Goal: Information Seeking & Learning: Learn about a topic

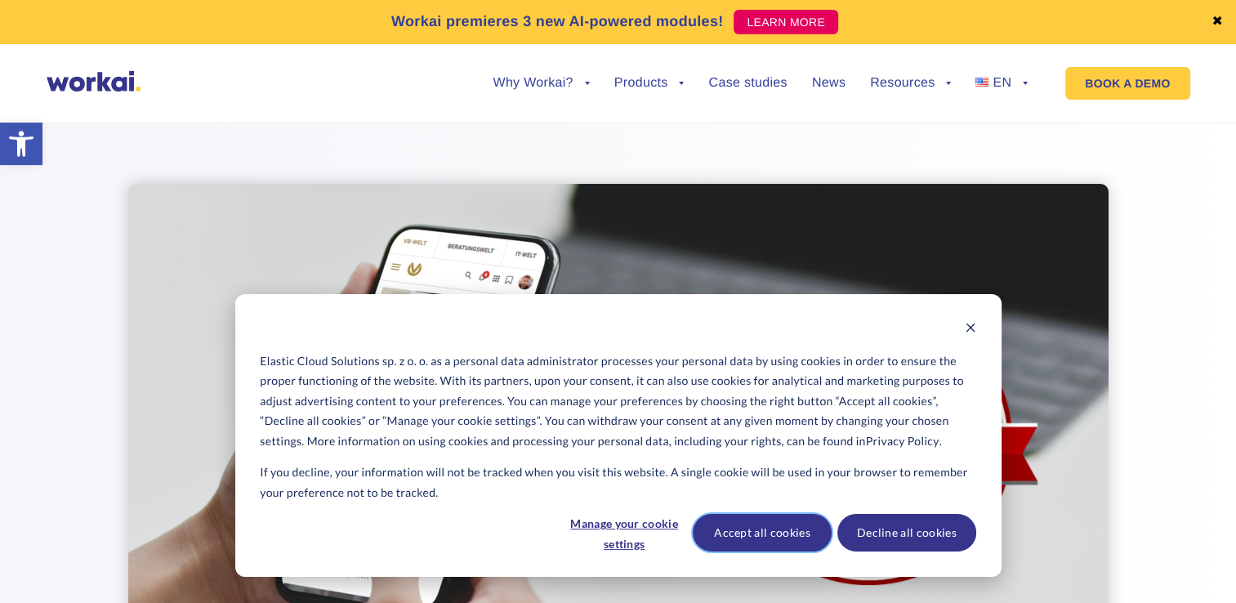
click at [778, 528] on button "Accept all cookies" at bounding box center [761, 533] width 139 height 38
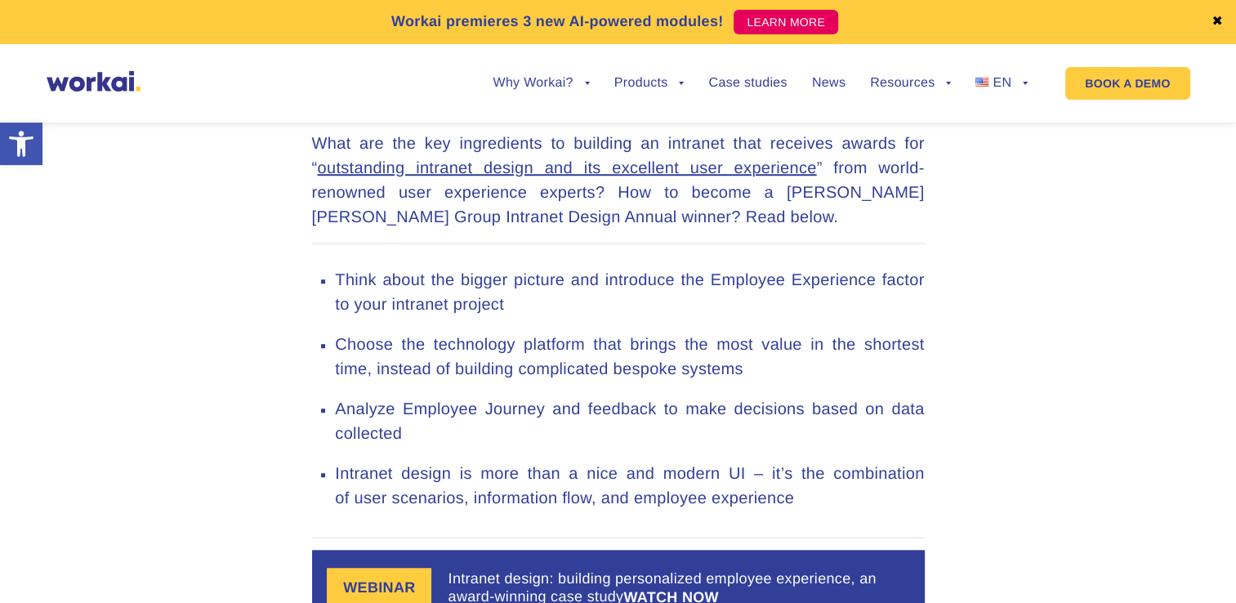
scroll to position [907, 0]
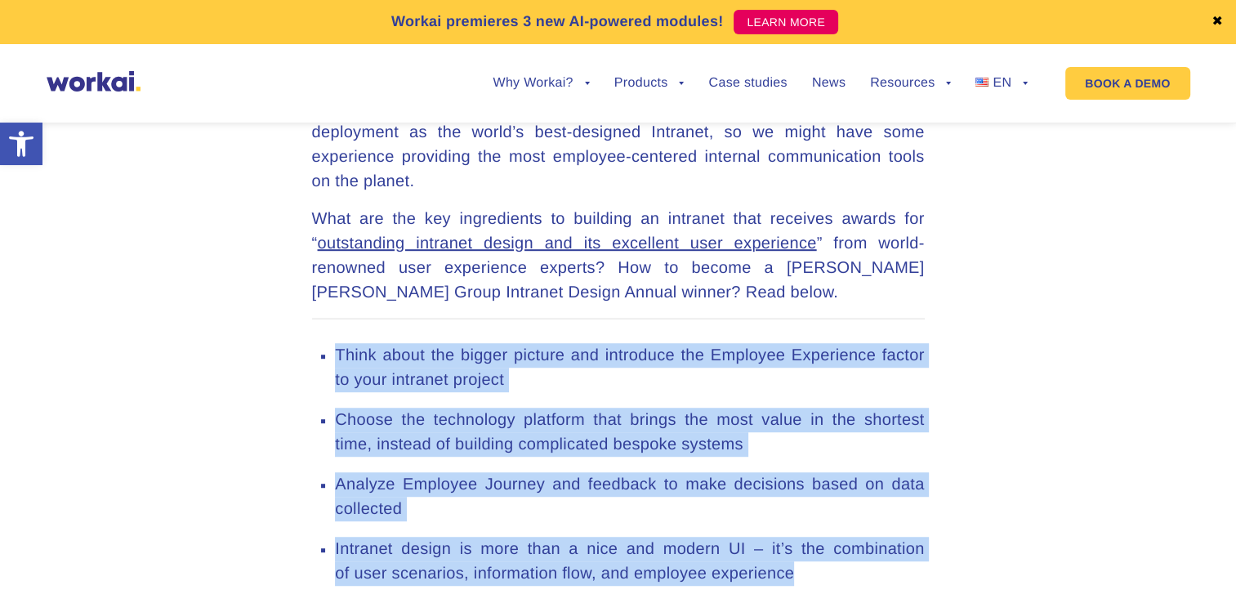
drag, startPoint x: 825, startPoint y: 511, endPoint x: 321, endPoint y: 278, distance: 555.0
click at [321, 318] on ul "Think about the bigger picture and introduce the Employee Experience factor to …" at bounding box center [618, 466] width 612 height 296
copy ul "Think about the bigger picture and introduce the Employee Experience factor to …"
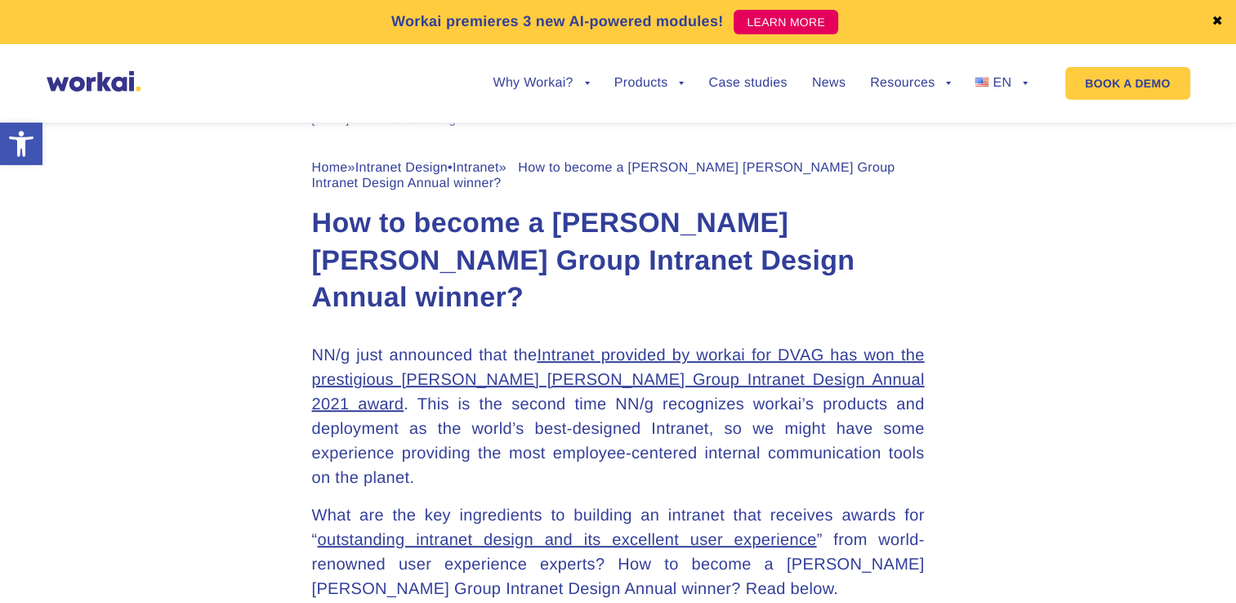
scroll to position [611, 0]
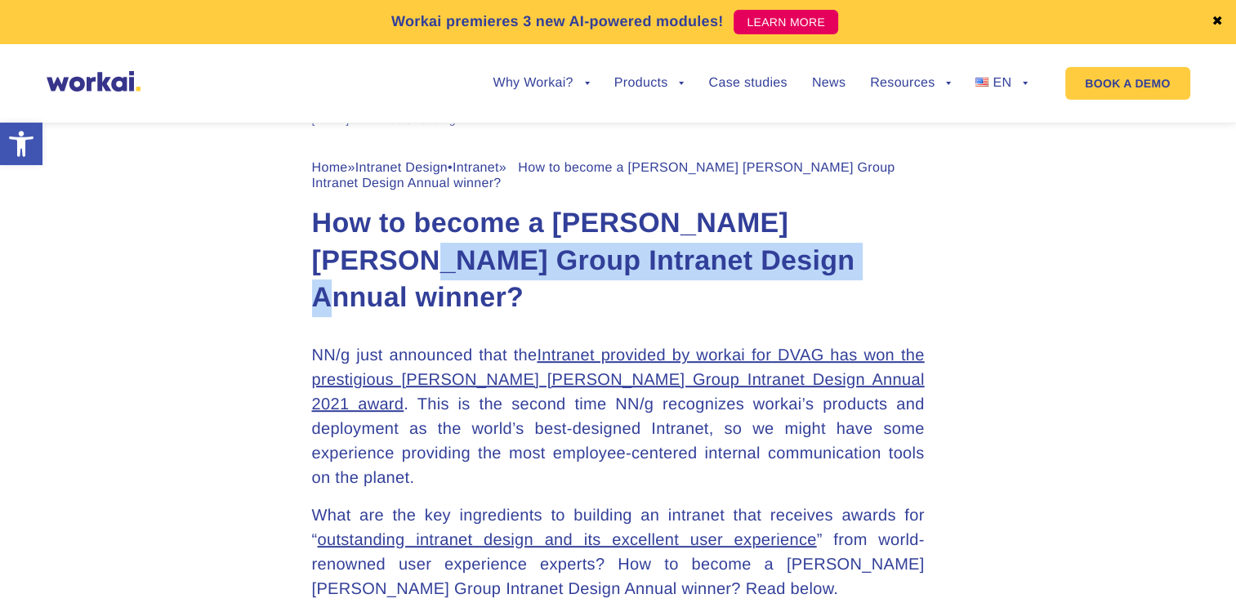
drag, startPoint x: 735, startPoint y: 266, endPoint x: 302, endPoint y: 265, distance: 432.8
click at [832, 260] on h1 "How to become a [PERSON_NAME] [PERSON_NAME] Group Intranet Design Annual winner?" at bounding box center [618, 261] width 612 height 113
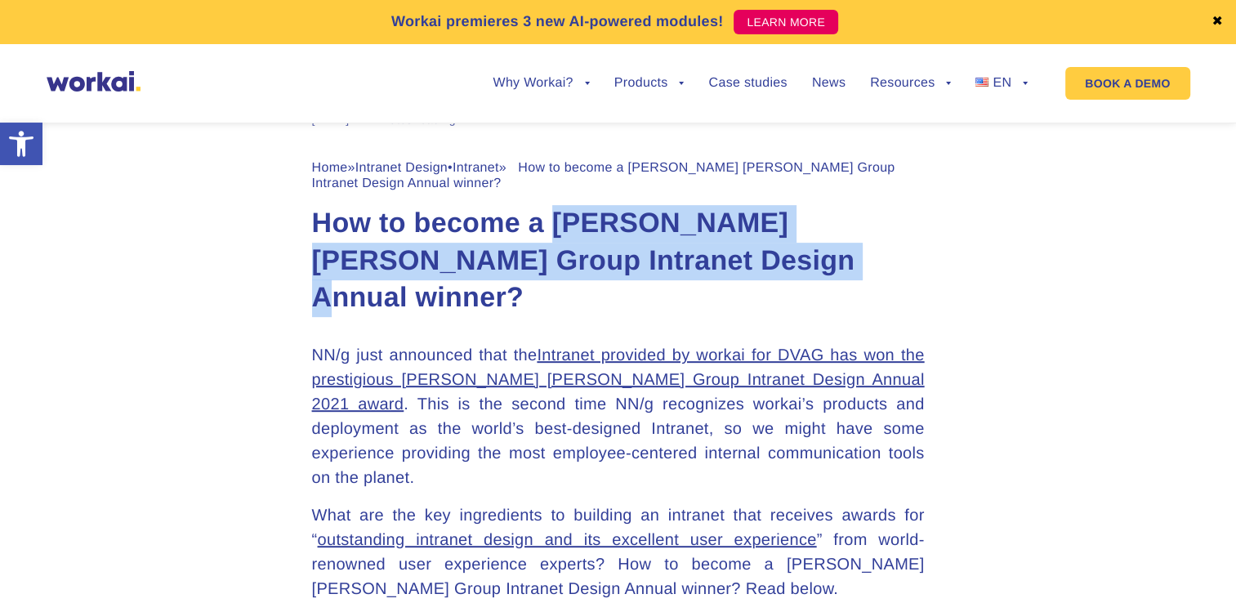
drag, startPoint x: 762, startPoint y: 265, endPoint x: 553, endPoint y: 203, distance: 217.8
copy h1 "[PERSON_NAME] [PERSON_NAME] Group Intranet Design Annual winner?"
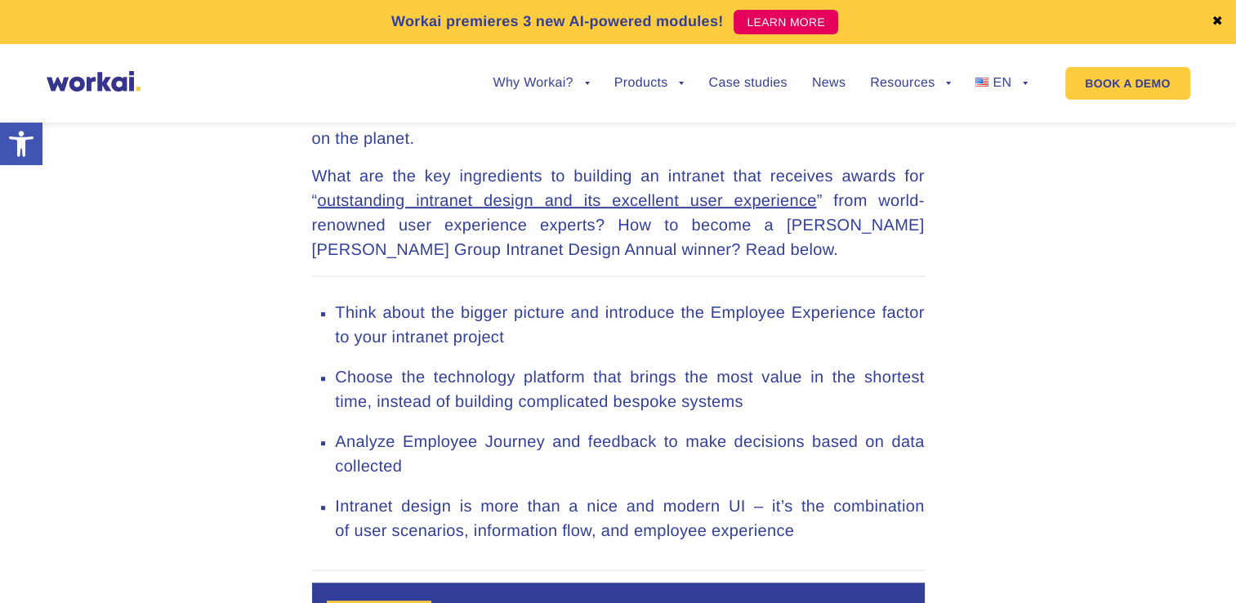
scroll to position [975, 0]
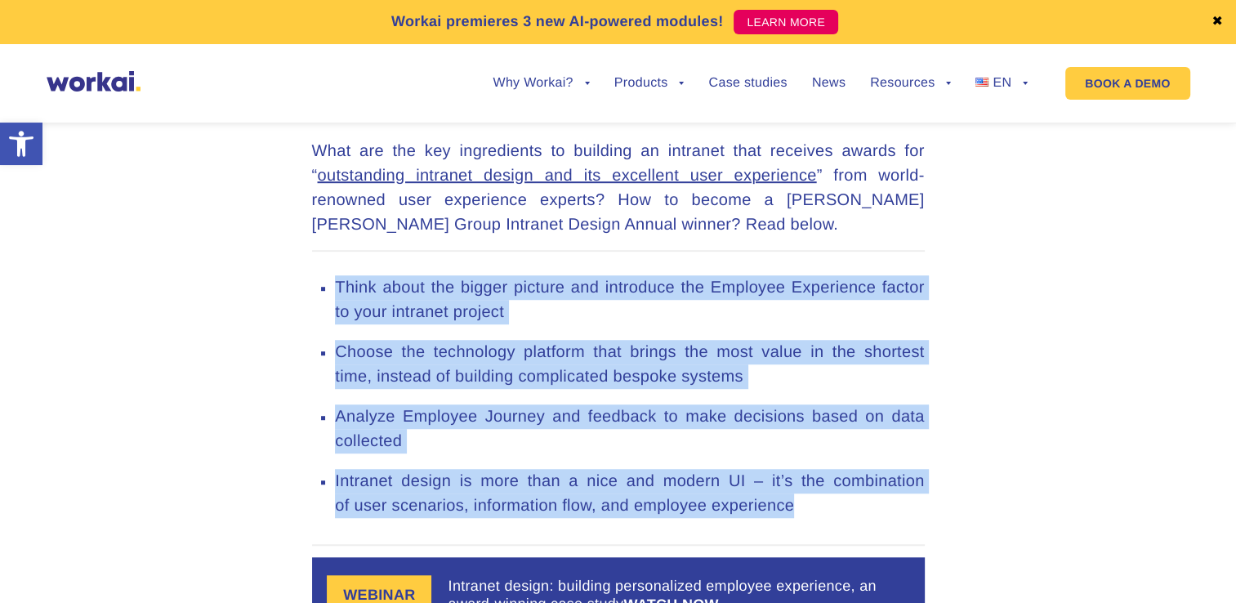
drag, startPoint x: 820, startPoint y: 459, endPoint x: 258, endPoint y: 228, distance: 607.5
copy ul "Think about the bigger picture and introduce the Employee Experience factor to …"
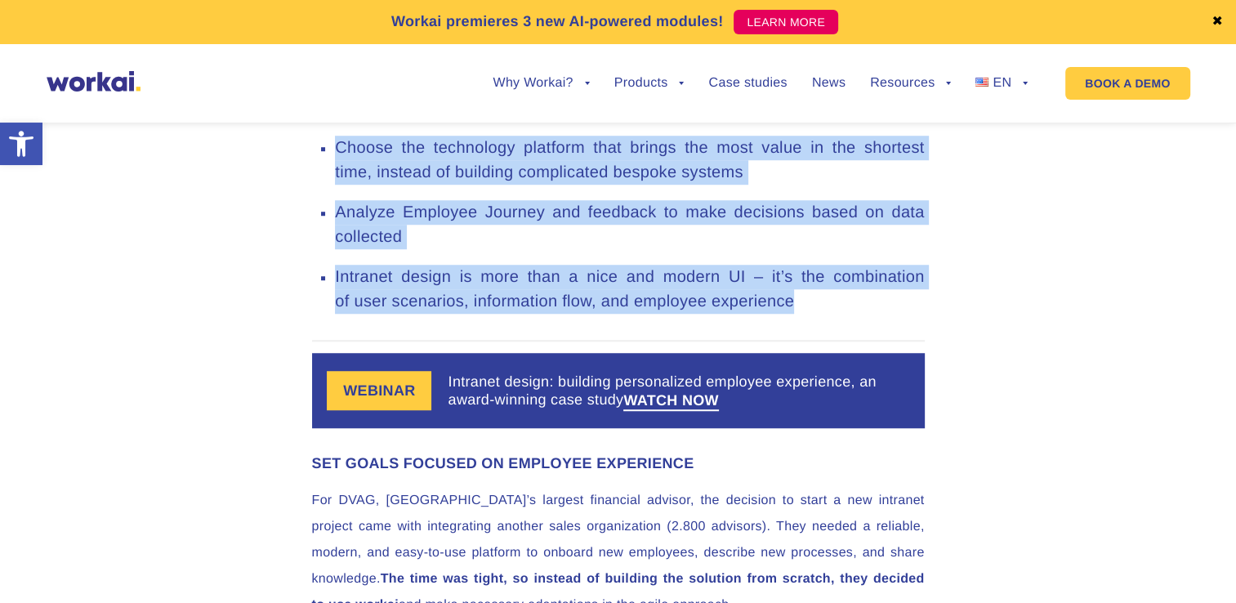
scroll to position [1178, 0]
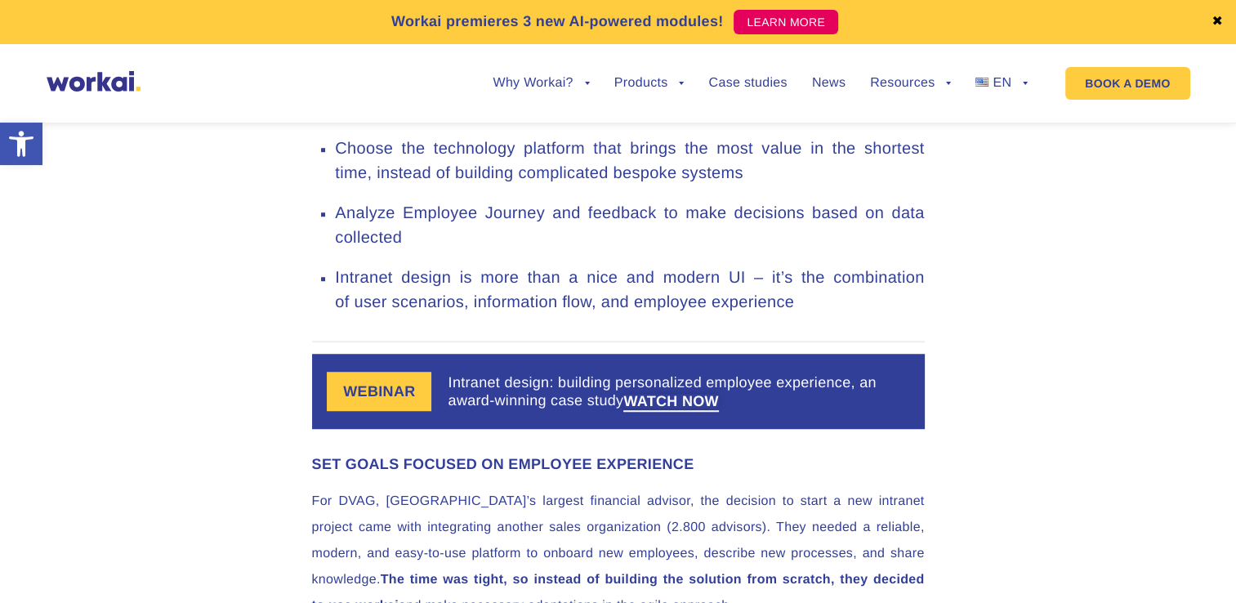
click at [662, 394] on span "WATCH NOW" at bounding box center [671, 401] width 96 height 15
click at [664, 394] on link "WATCH NOW" at bounding box center [671, 401] width 96 height 15
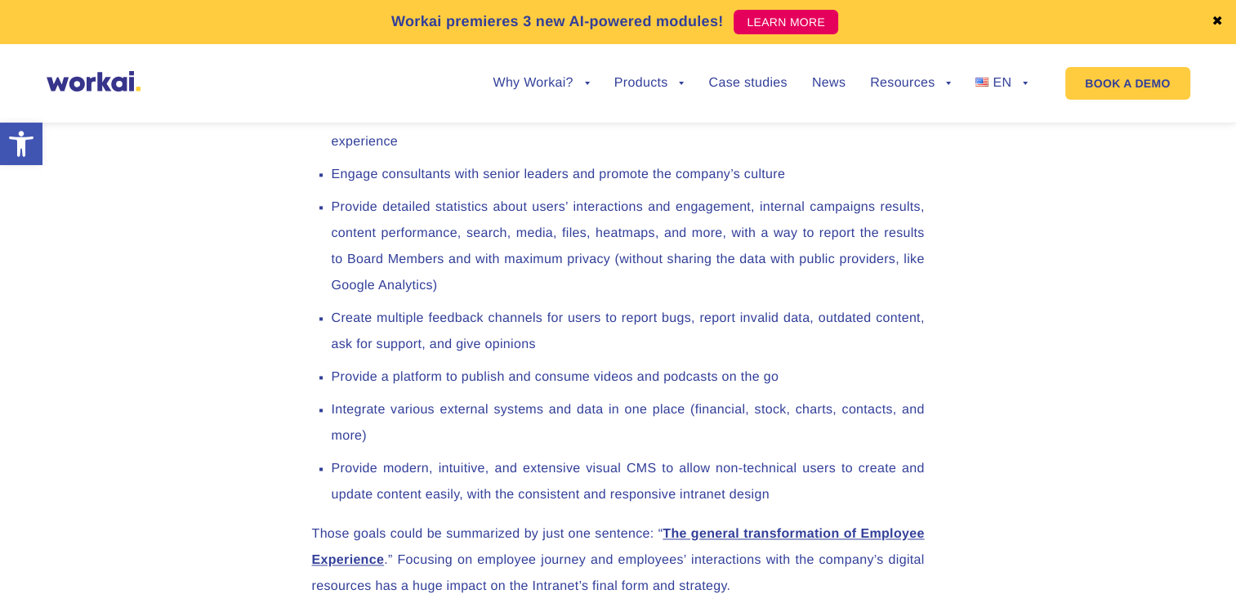
scroll to position [2285, 0]
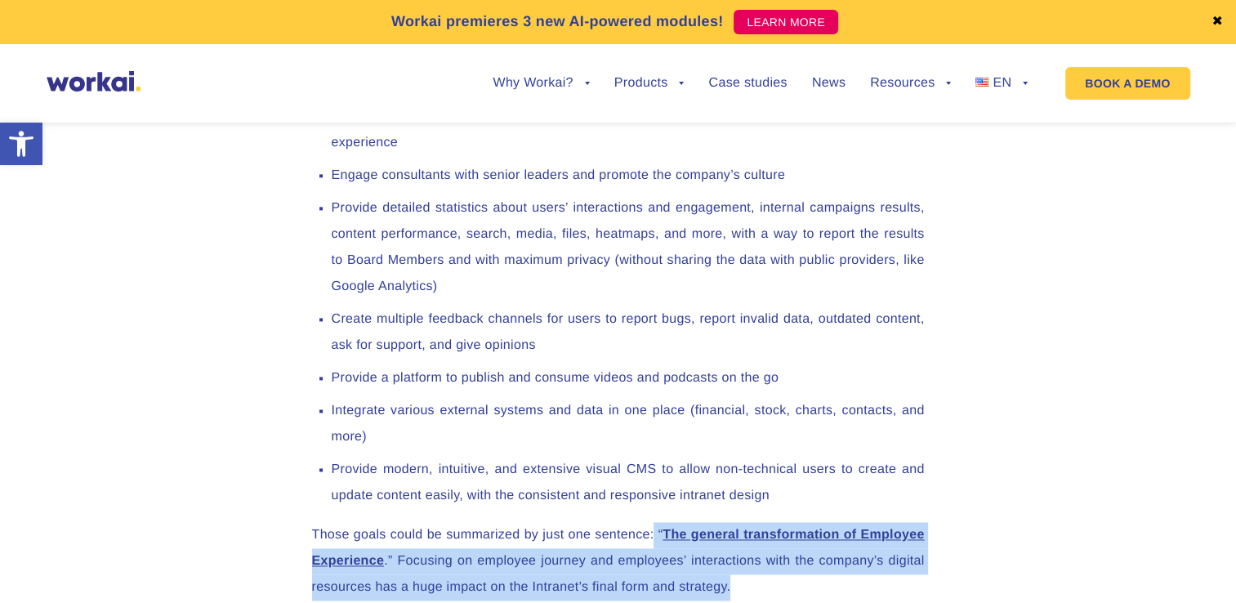
drag, startPoint x: 748, startPoint y: 528, endPoint x: 654, endPoint y: 470, distance: 110.4
click at [654, 522] on p "Those goals could be summarized by just one sentence: “ The general transformat…" at bounding box center [618, 561] width 612 height 78
copy p "“ The general transformation of Employee Experience .” Focusing on employee jou…"
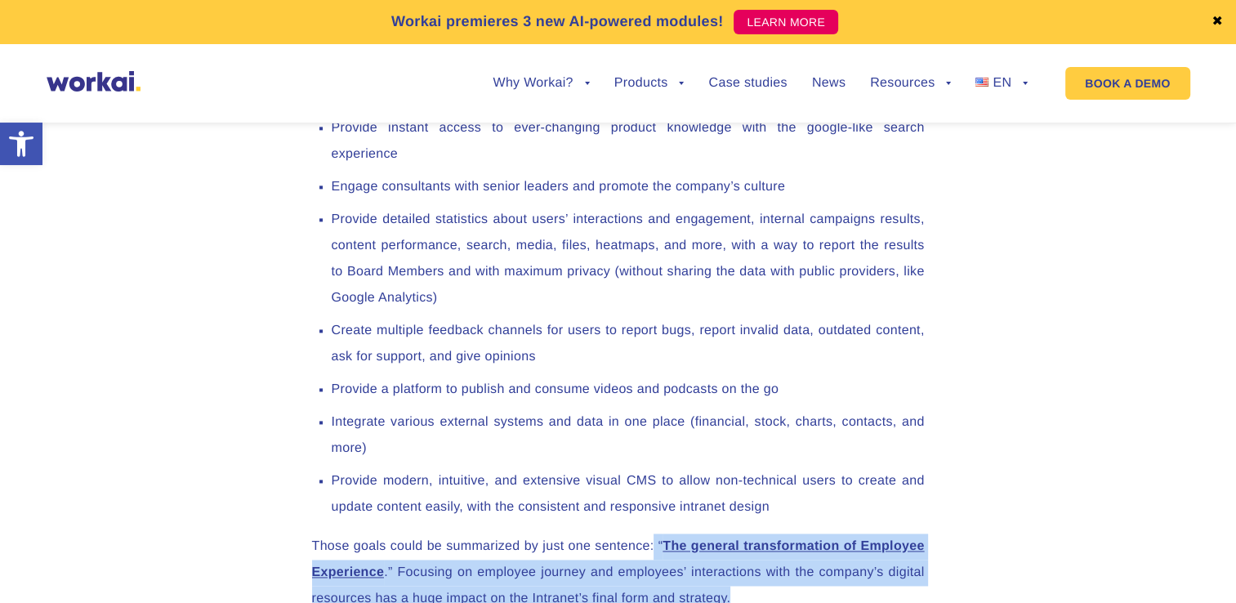
scroll to position [2277, 0]
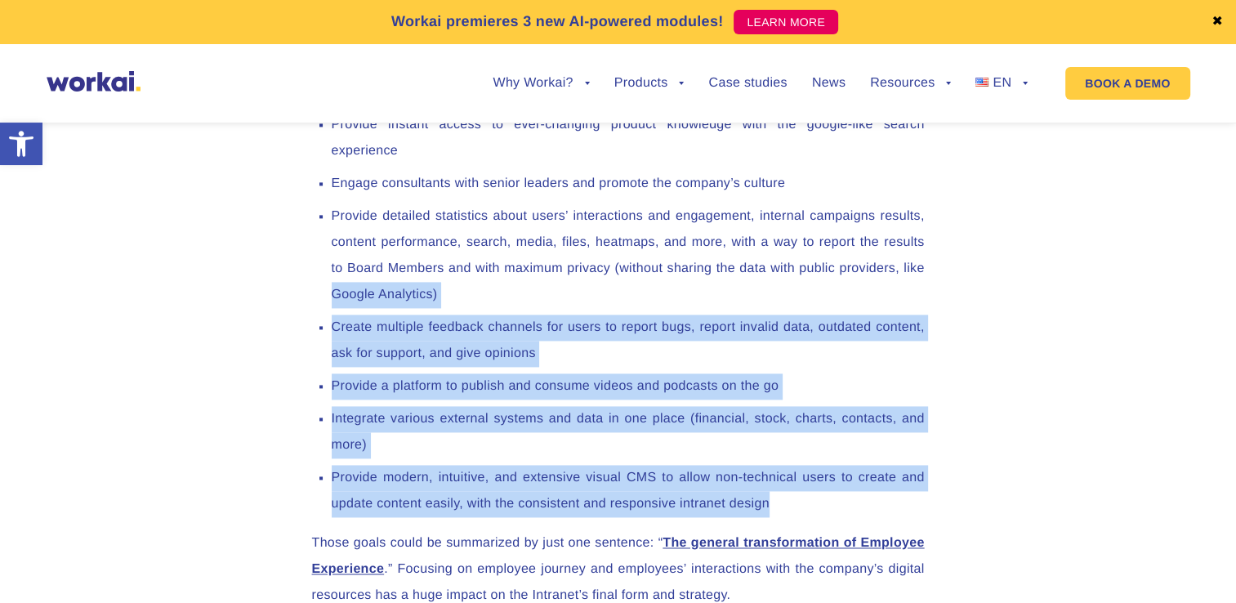
drag, startPoint x: 787, startPoint y: 445, endPoint x: 325, endPoint y: 234, distance: 508.3
click at [325, 234] on ul "Provide personalized, engaging, and always relevant internal communication to a…" at bounding box center [618, 285] width 612 height 464
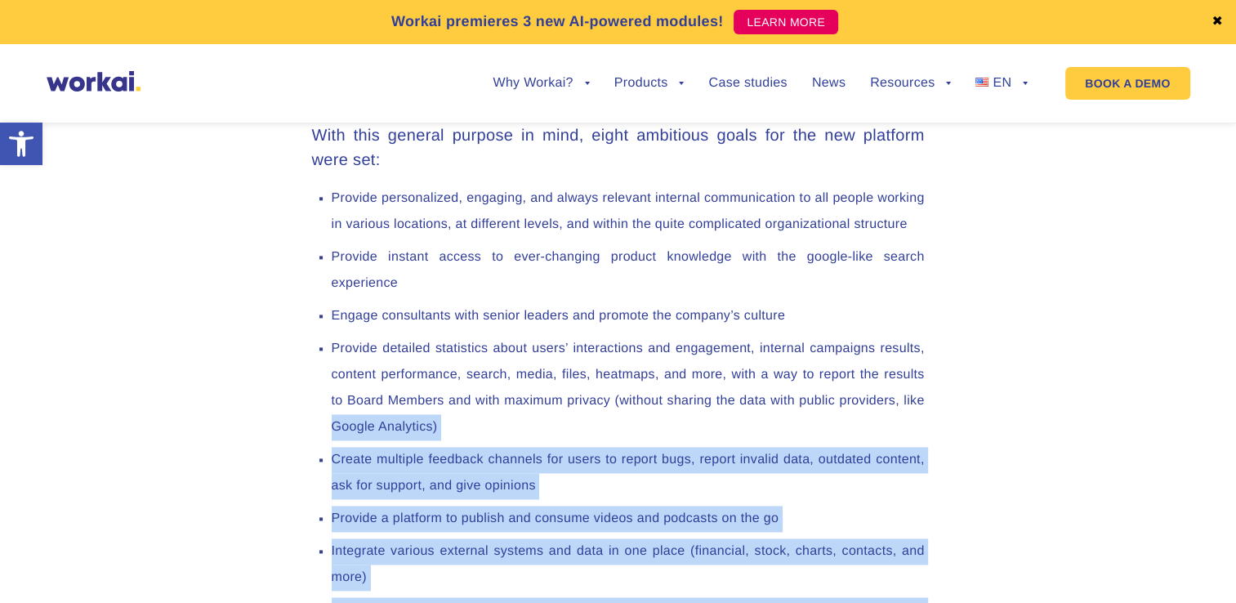
scroll to position [2145, 0]
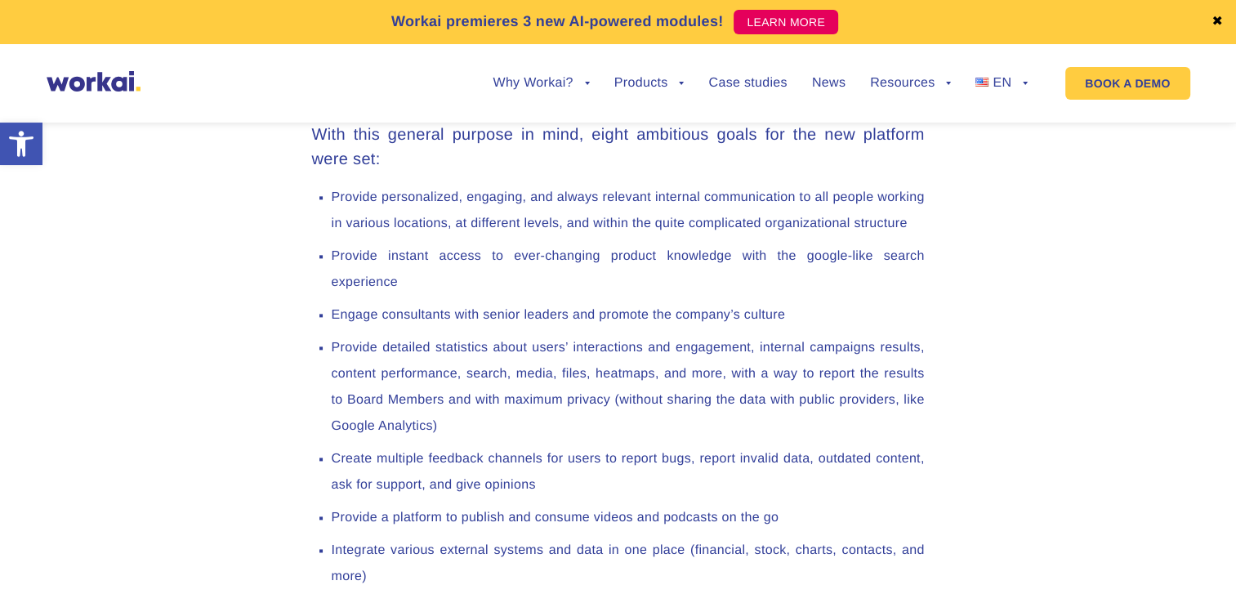
click at [332, 185] on li "Provide personalized, engaging, and always relevant internal communication to a…" at bounding box center [628, 211] width 593 height 52
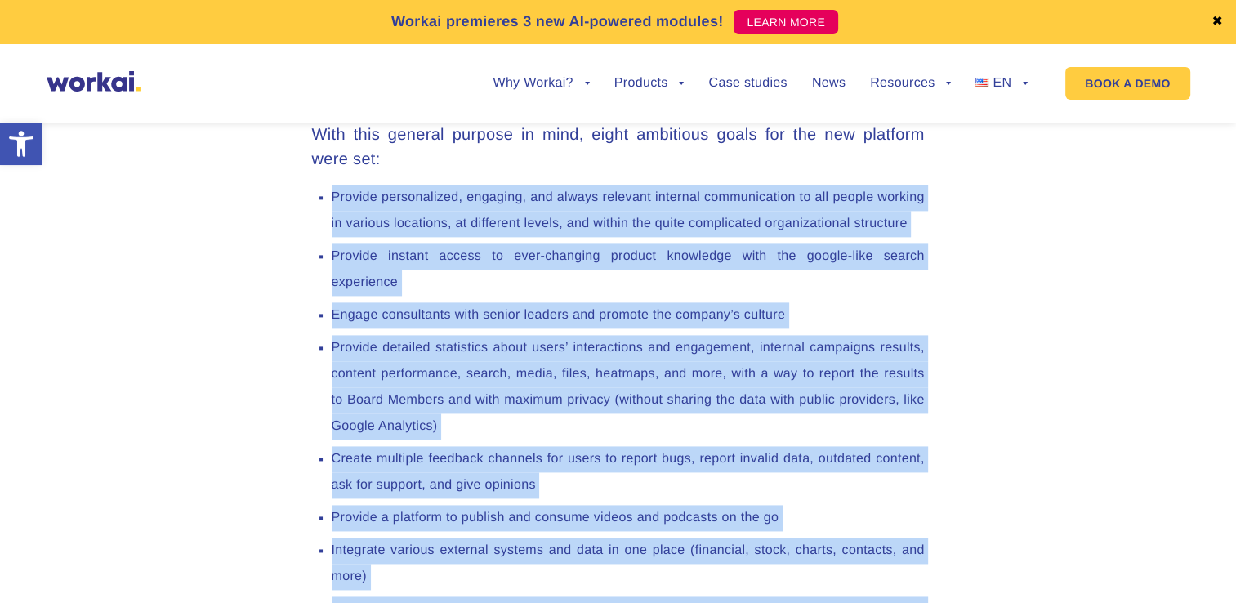
drag, startPoint x: 331, startPoint y: 133, endPoint x: 782, endPoint y: 569, distance: 627.2
click at [782, 569] on ul "Provide personalized, engaging, and always relevant internal communication to a…" at bounding box center [618, 417] width 612 height 464
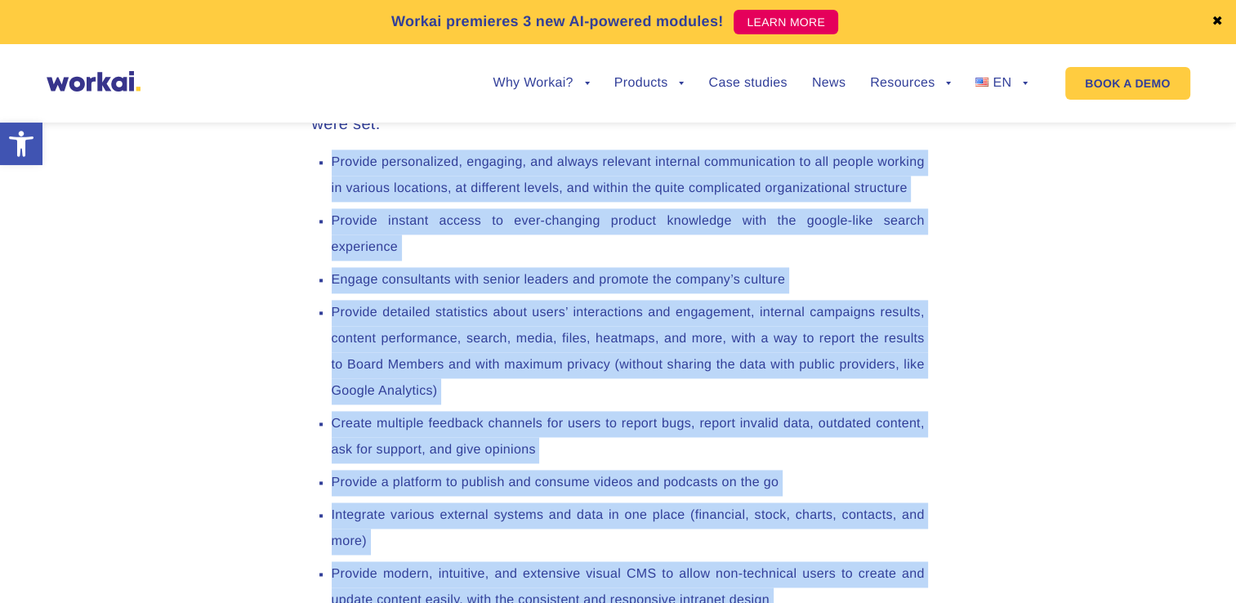
scroll to position [2198, 0]
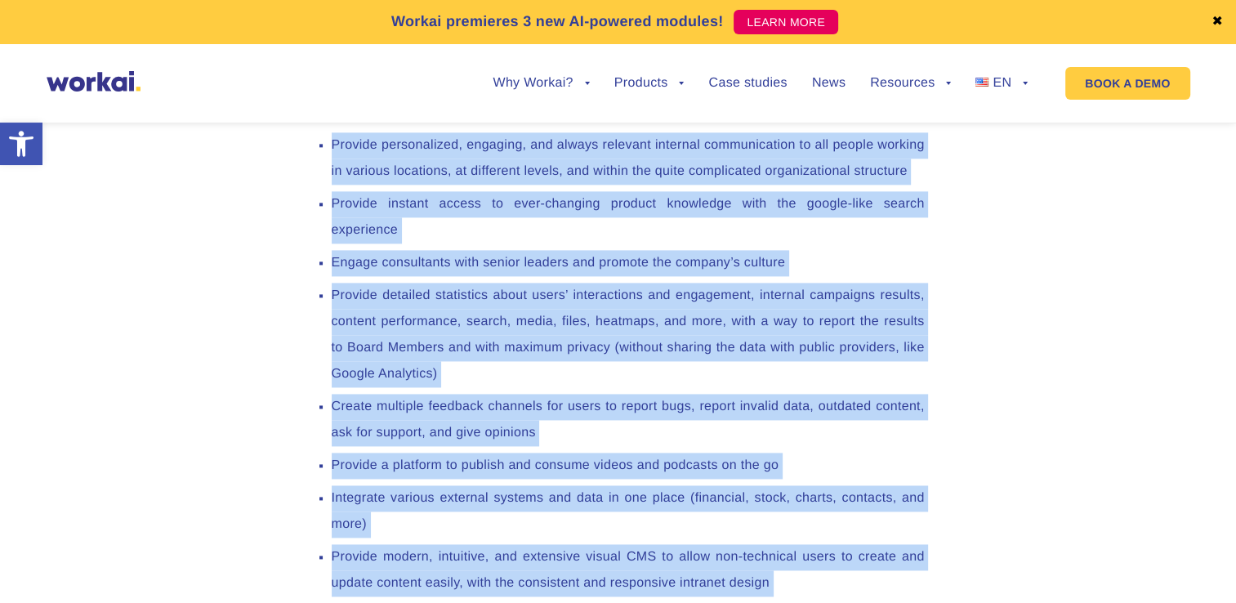
copy div "Loremip dolorsitamet, consecte, adi elitse doeiusmo temporin utlaboreetdol ma a…"
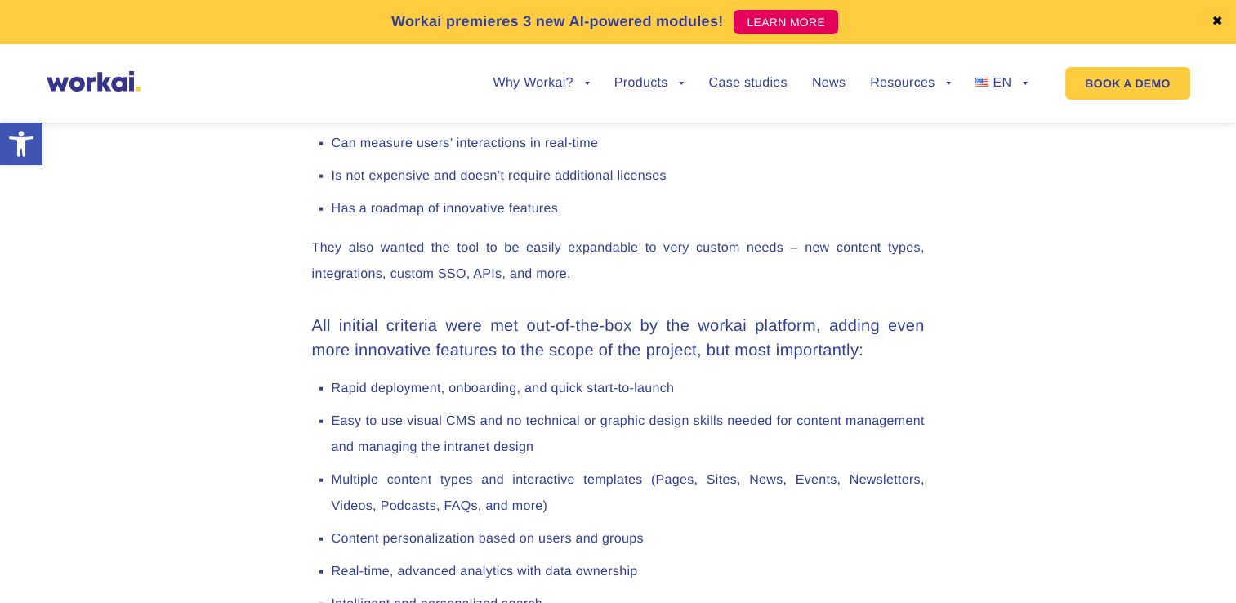
scroll to position [3773, 0]
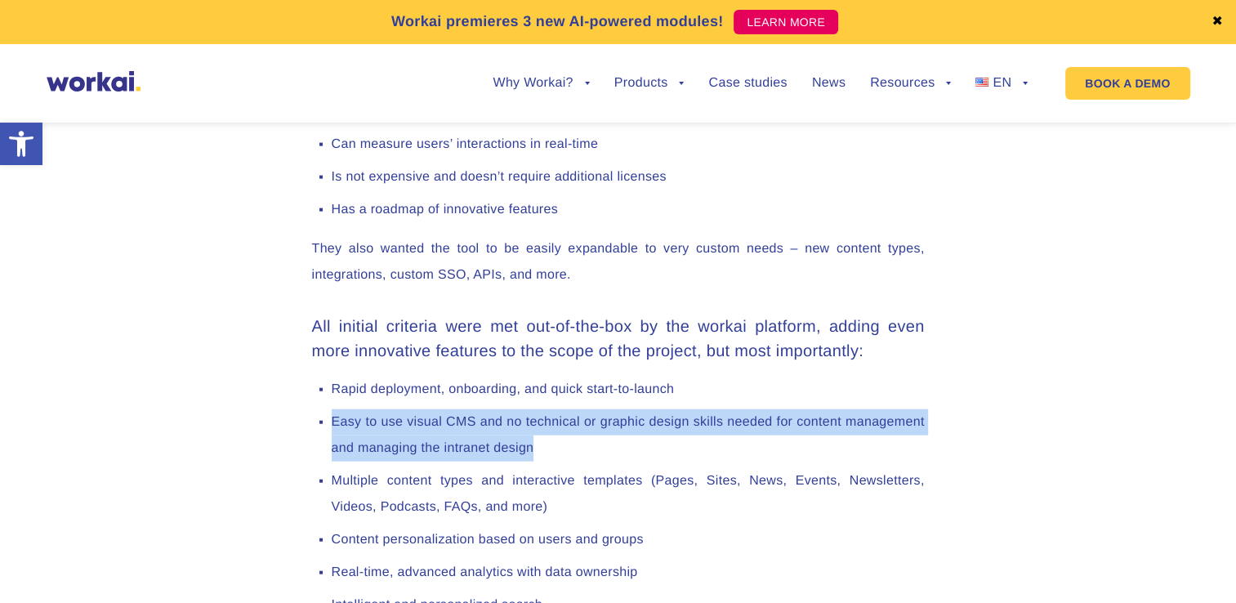
drag, startPoint x: 539, startPoint y: 388, endPoint x: 323, endPoint y: 360, distance: 217.4
click at [323, 376] on ul "Rapid deployment, onboarding, and quick start-to-launch Easy to use visual CMS …" at bounding box center [618, 529] width 612 height 307
copy li "Easy to use visual CMS and no technical or graphic design skills needed for con…"
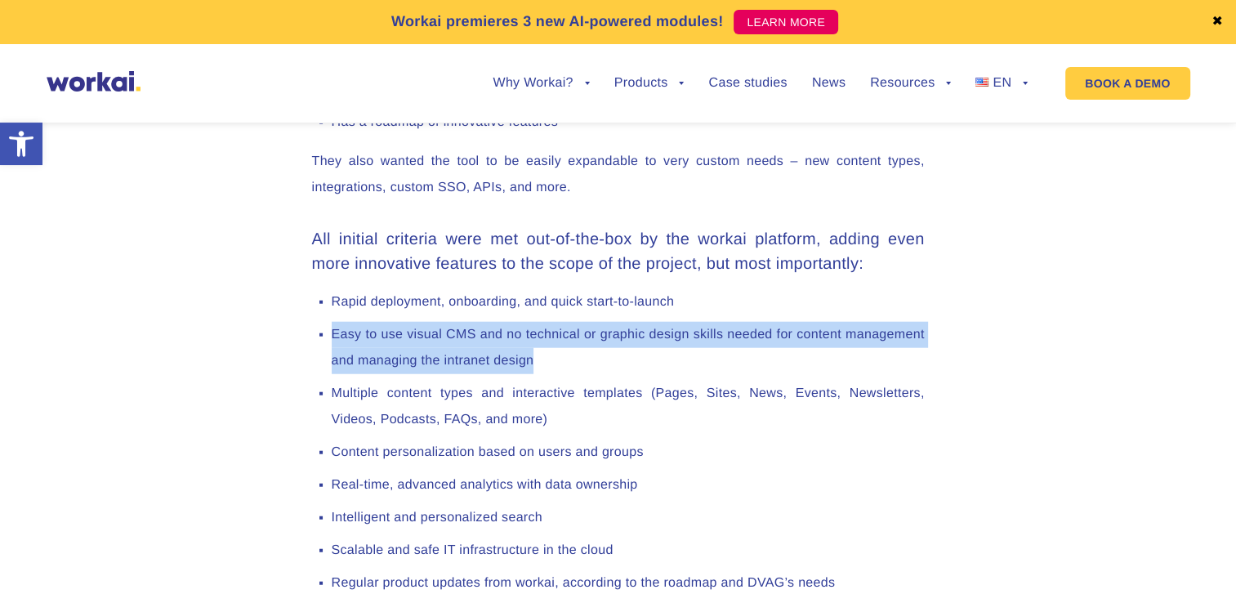
scroll to position [3859, 0]
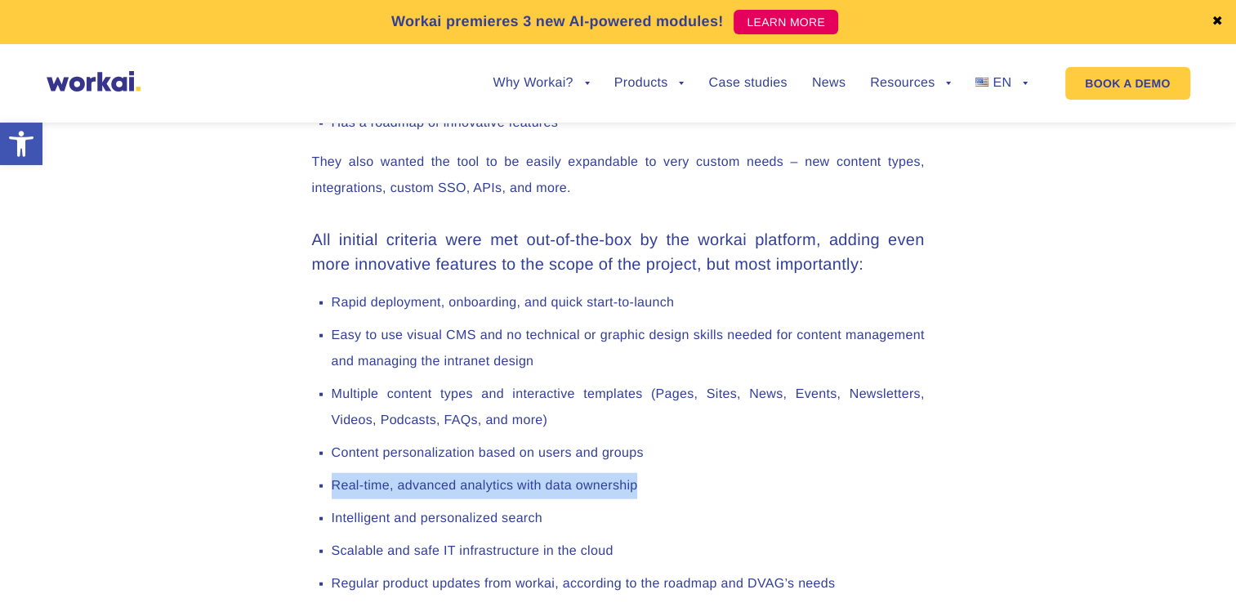
drag, startPoint x: 635, startPoint y: 428, endPoint x: 303, endPoint y: 430, distance: 332.4
click at [303, 430] on div "NN/g just announced that the Intranet provided by workai for DVAG has won the p…" at bounding box center [618, 119] width 645 height 6050
copy li "Real-time, advanced analytics with data ownership"
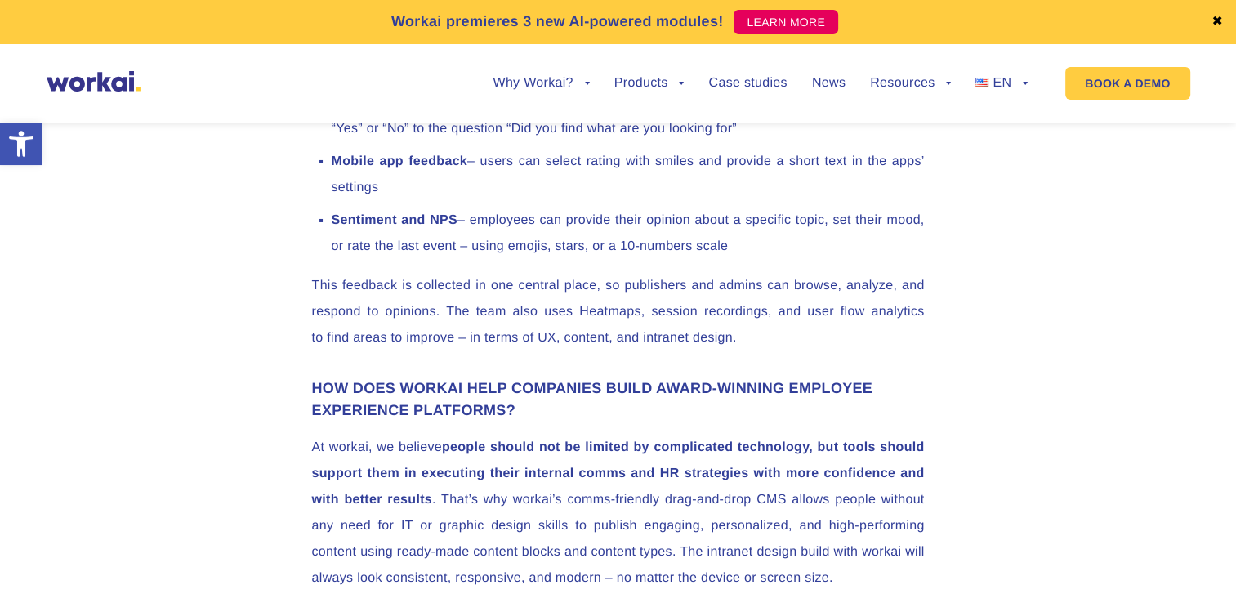
scroll to position [5679, 0]
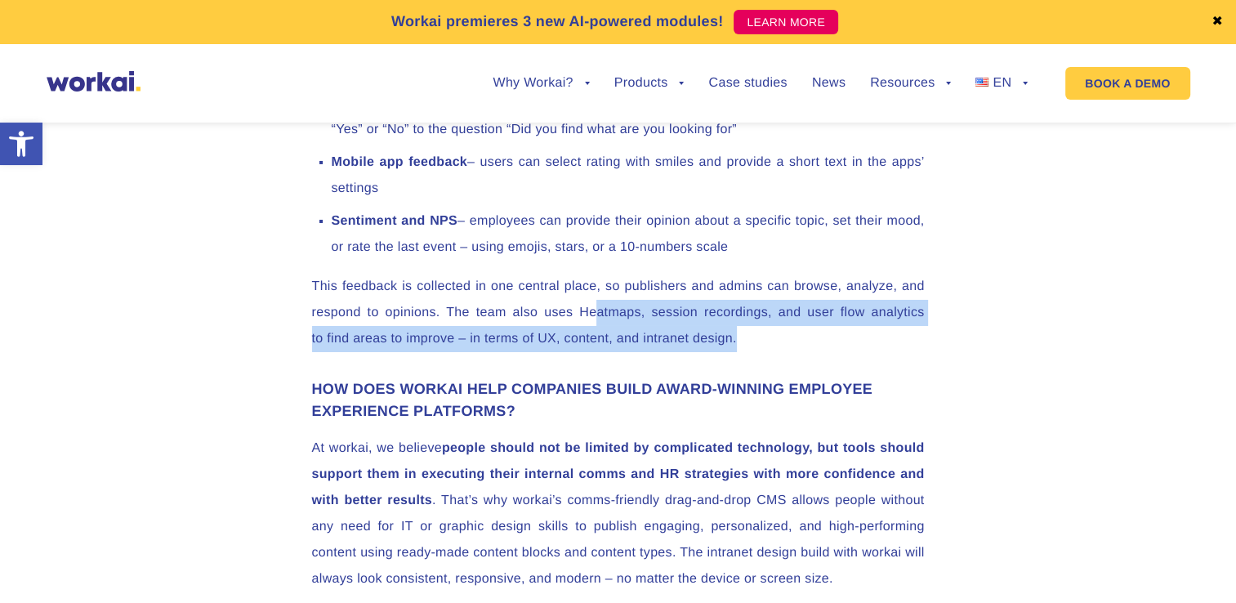
drag, startPoint x: 748, startPoint y: 285, endPoint x: 599, endPoint y: 265, distance: 150.8
click at [599, 274] on p "This feedback is collected in one central place, so publishers and admins can b…" at bounding box center [618, 313] width 612 height 78
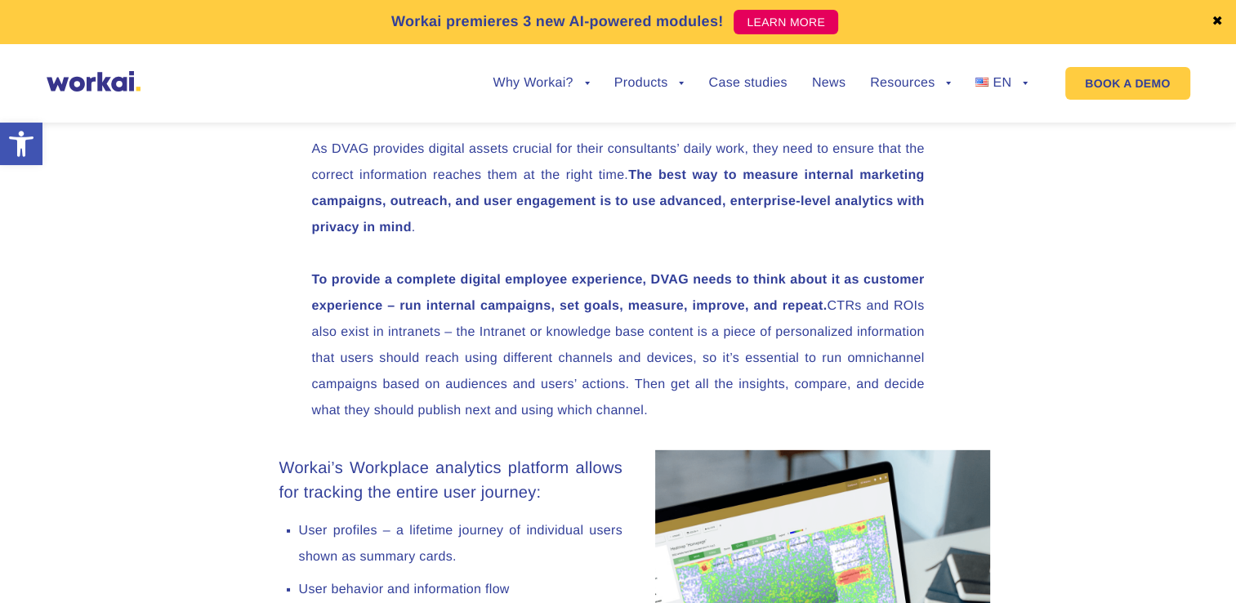
scroll to position [4724, 0]
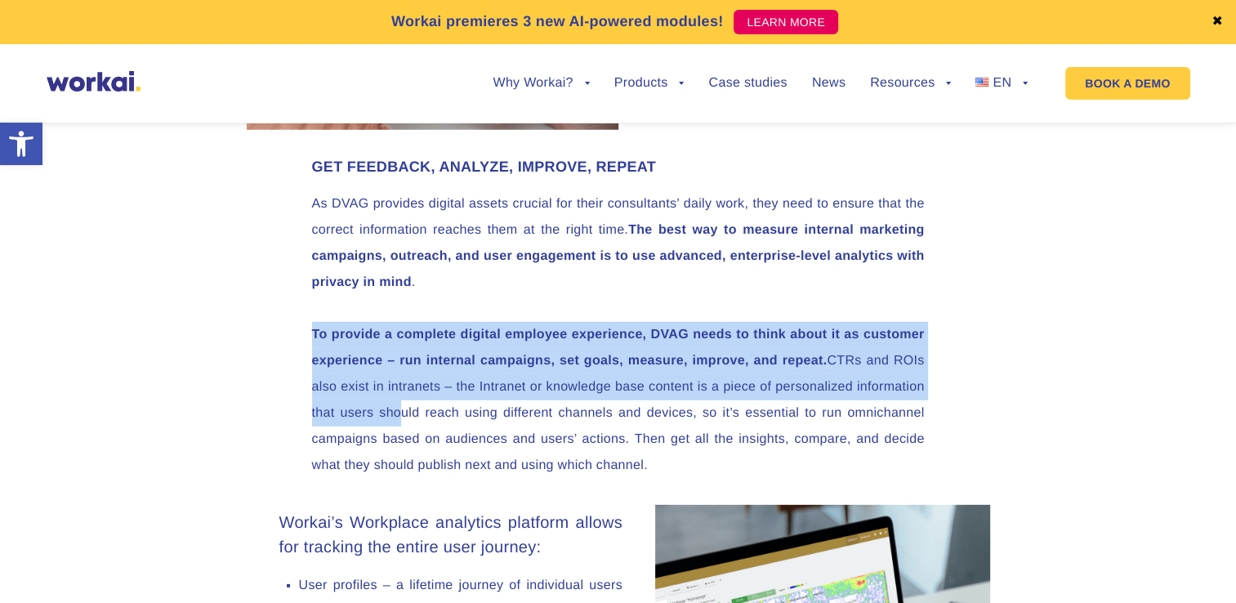
drag, startPoint x: 309, startPoint y: 260, endPoint x: 392, endPoint y: 355, distance: 126.8
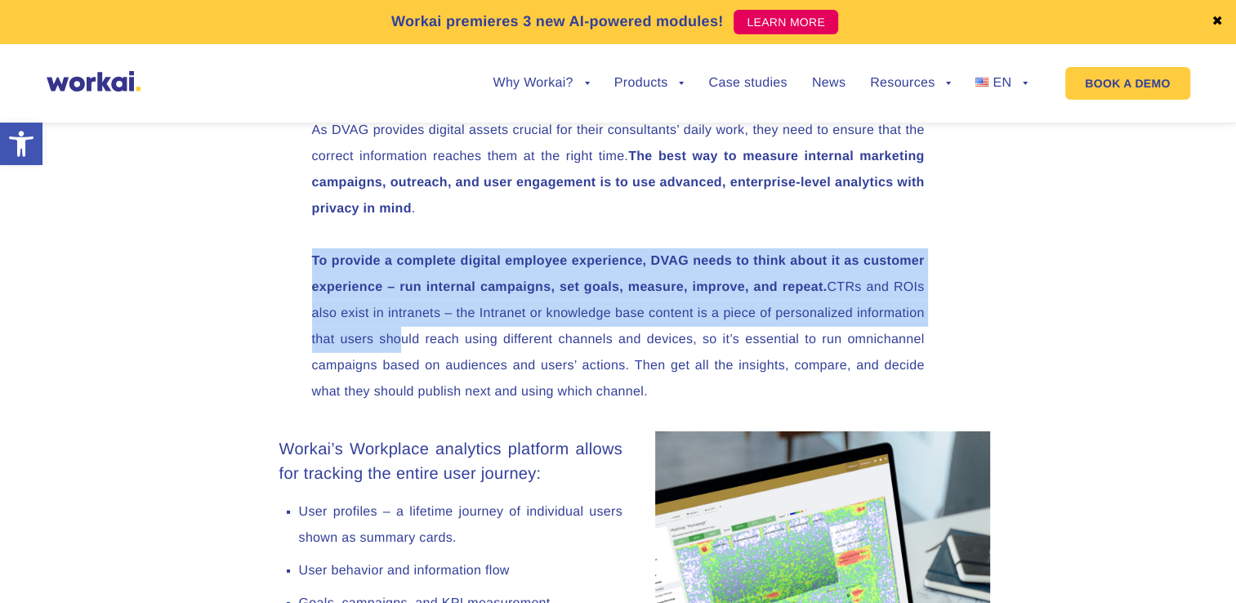
scroll to position [4797, 0]
click at [353, 255] on strong "To provide a complete digital employee experience, DVAG needs to think about it…" at bounding box center [618, 275] width 612 height 40
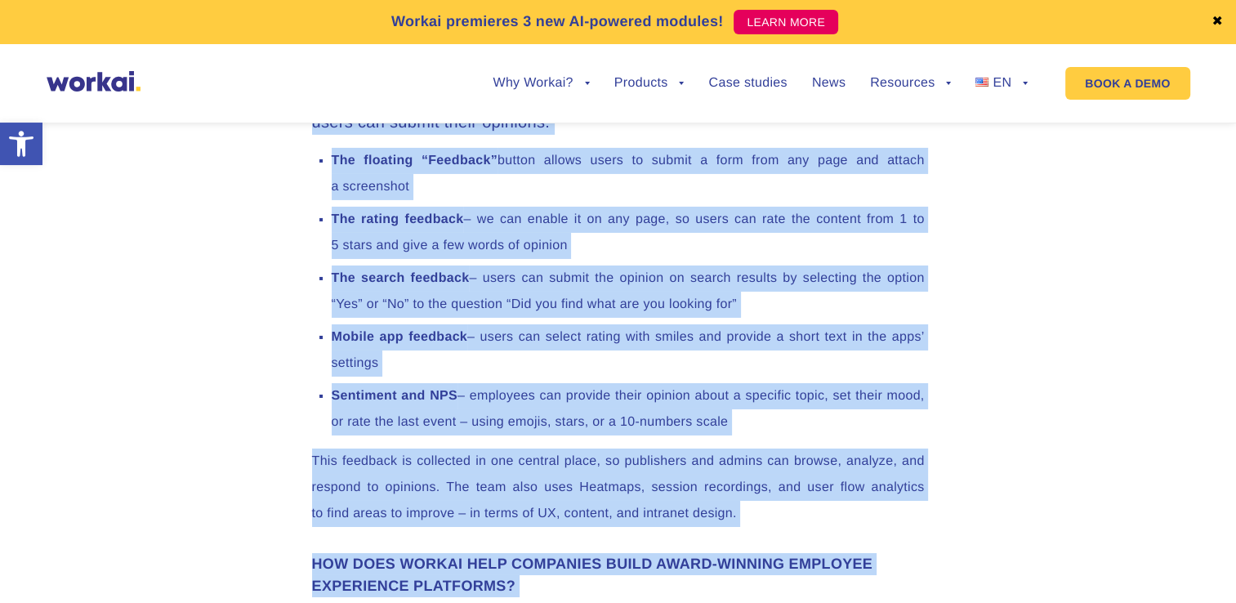
scroll to position [5582, 0]
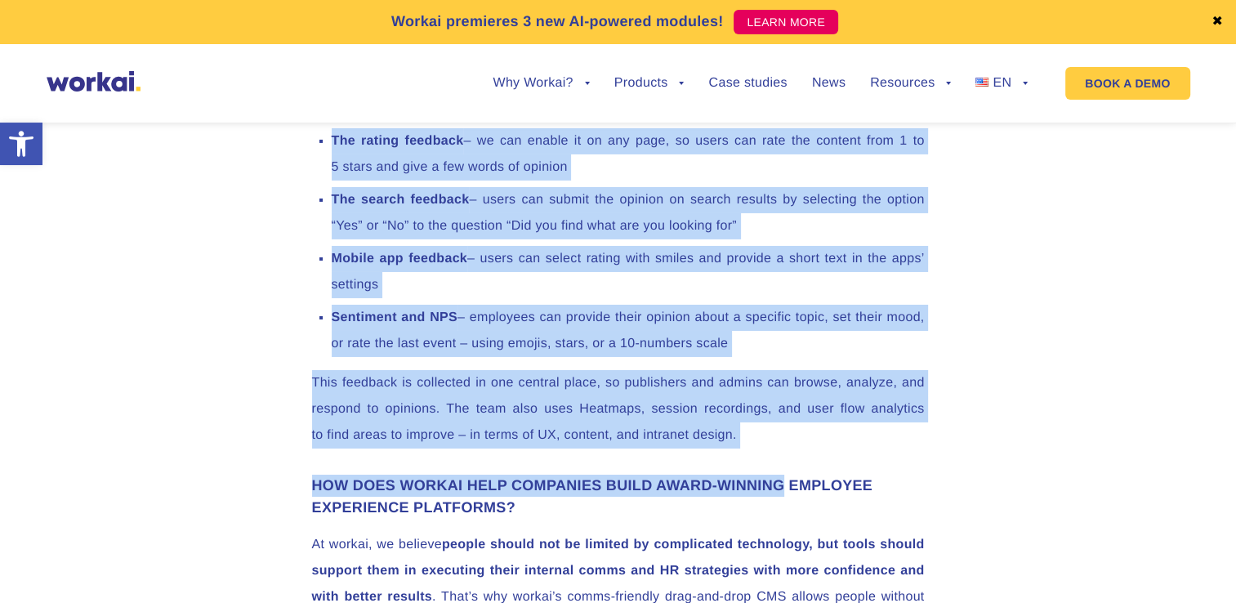
drag, startPoint x: 311, startPoint y: 205, endPoint x: 779, endPoint y: 391, distance: 503.6
copy div "Lo ipsumdo s ametcons adipisc elitsedd eiusmodtem, INCI utlab et dolor magna al…"
